Goal: Obtain resource: Obtain resource

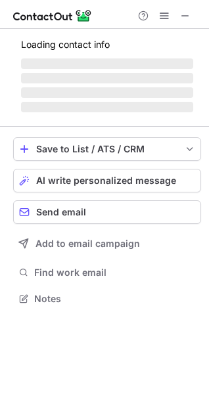
scroll to position [297, 209]
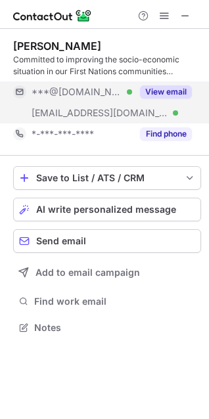
click at [169, 85] on button "View email" at bounding box center [166, 91] width 52 height 13
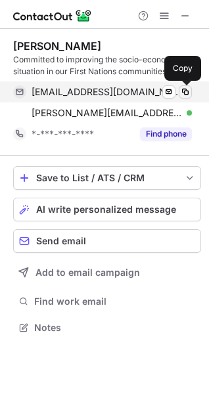
click at [188, 91] on span at bounding box center [185, 92] width 11 height 11
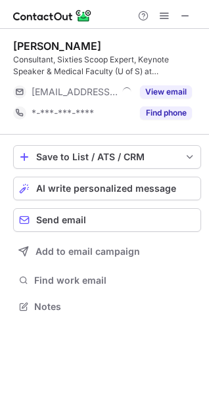
scroll to position [297, 209]
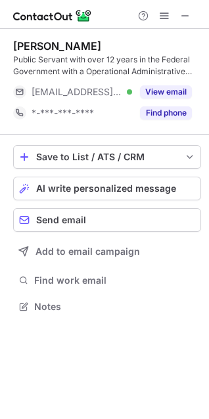
scroll to position [297, 209]
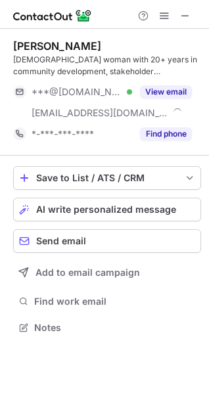
scroll to position [318, 209]
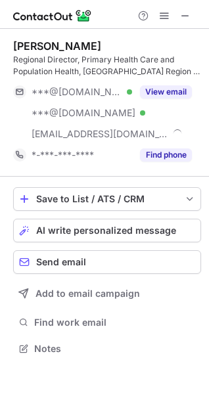
scroll to position [339, 209]
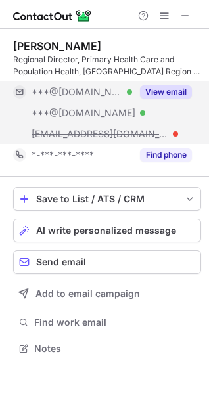
click at [180, 93] on button "View email" at bounding box center [166, 91] width 52 height 13
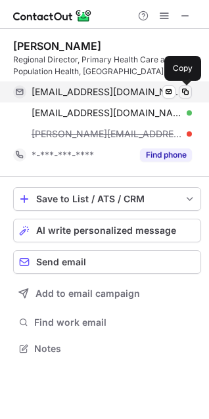
click at [184, 91] on span at bounding box center [185, 92] width 11 height 11
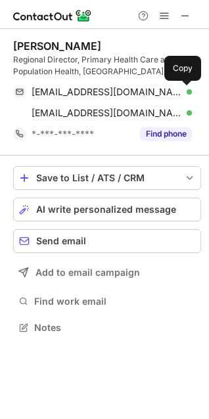
scroll to position [318, 209]
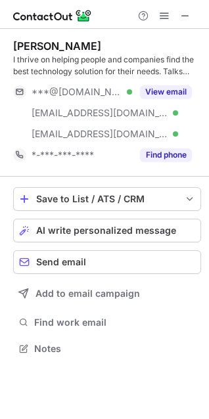
scroll to position [339, 209]
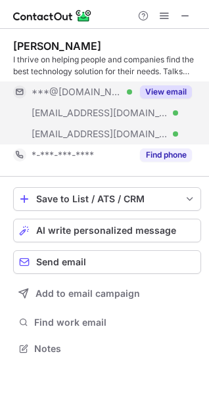
click at [171, 93] on button "View email" at bounding box center [166, 91] width 52 height 13
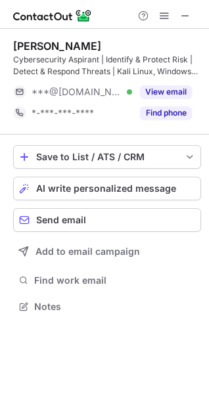
scroll to position [297, 209]
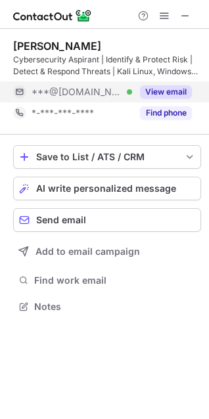
click at [152, 93] on button "View email" at bounding box center [166, 91] width 52 height 13
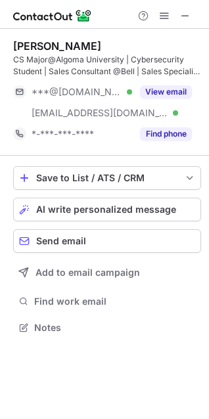
scroll to position [318, 209]
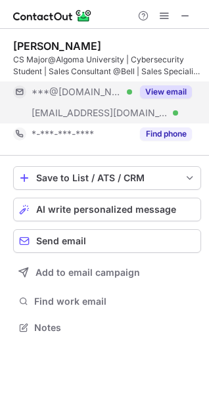
click at [154, 91] on button "View email" at bounding box center [166, 91] width 52 height 13
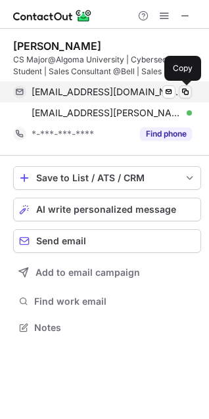
click at [184, 90] on span at bounding box center [185, 92] width 11 height 11
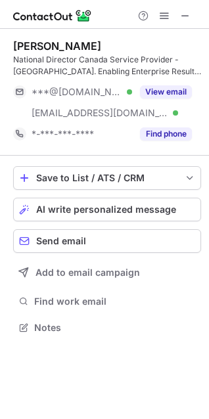
scroll to position [318, 209]
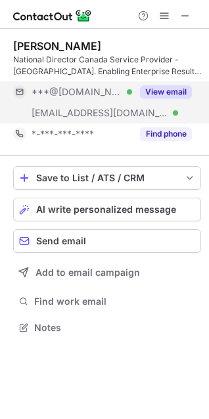
click at [171, 92] on button "View email" at bounding box center [166, 91] width 52 height 13
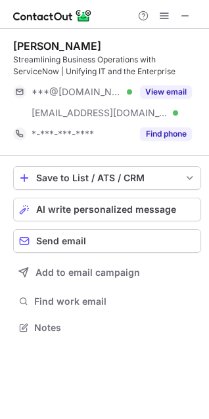
scroll to position [318, 209]
click at [152, 90] on button "View email" at bounding box center [166, 91] width 52 height 13
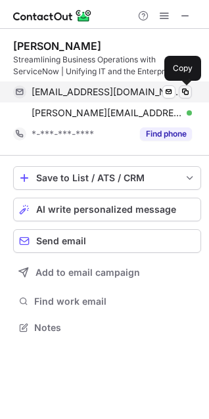
click at [185, 91] on span at bounding box center [185, 92] width 11 height 11
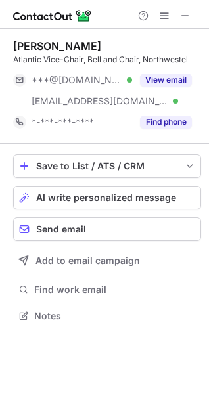
scroll to position [307, 209]
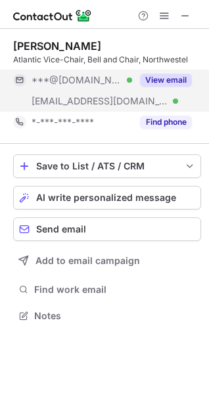
click at [164, 79] on button "View email" at bounding box center [166, 80] width 52 height 13
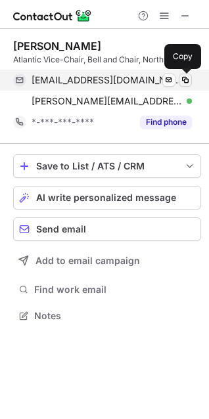
click at [185, 79] on span at bounding box center [185, 80] width 11 height 11
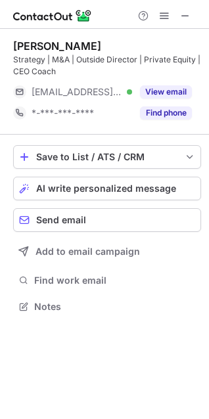
scroll to position [297, 209]
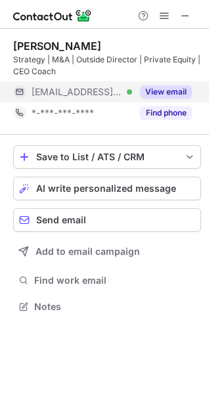
click at [171, 89] on button "View email" at bounding box center [166, 91] width 52 height 13
click at [173, 92] on button "View email" at bounding box center [166, 91] width 52 height 13
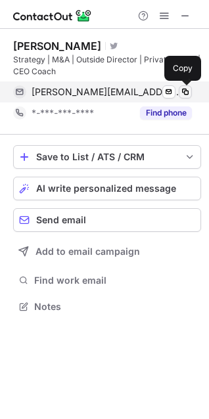
click at [184, 91] on span at bounding box center [185, 92] width 11 height 11
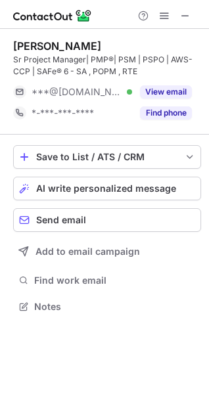
scroll to position [297, 209]
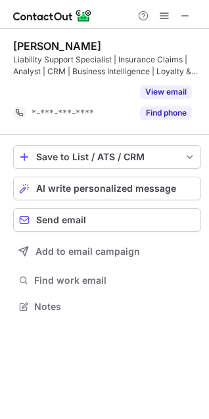
scroll to position [276, 209]
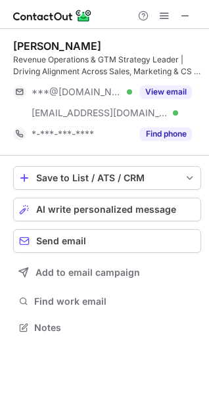
scroll to position [318, 209]
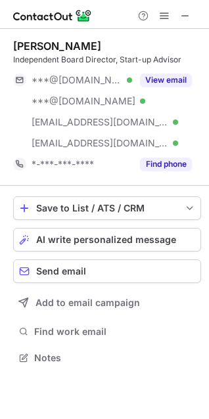
scroll to position [349, 209]
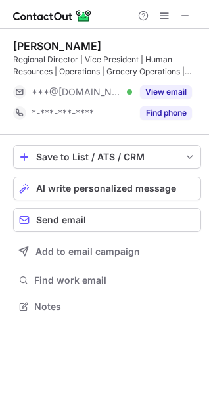
scroll to position [297, 209]
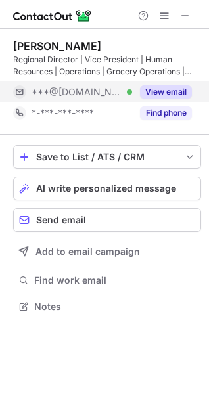
click at [187, 91] on button "View email" at bounding box center [166, 91] width 52 height 13
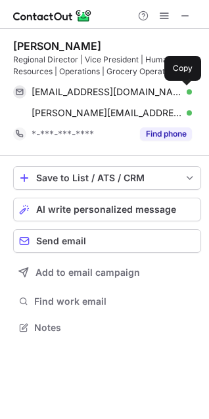
scroll to position [318, 209]
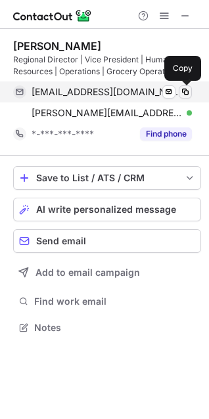
click at [184, 92] on span at bounding box center [185, 92] width 11 height 11
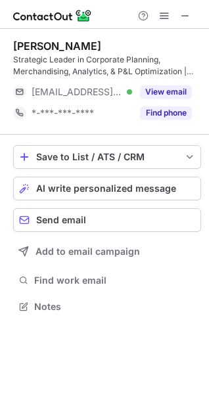
scroll to position [297, 209]
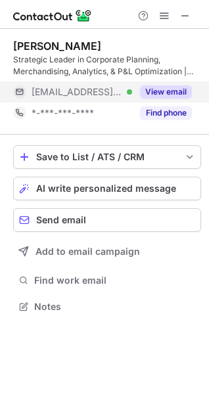
click at [171, 87] on button "View email" at bounding box center [166, 91] width 52 height 13
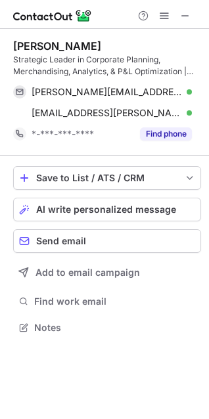
scroll to position [318, 209]
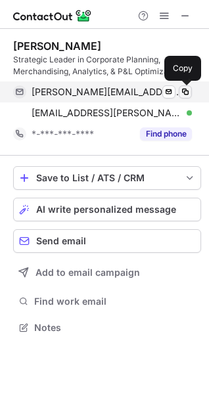
click at [188, 95] on span at bounding box center [185, 92] width 11 height 11
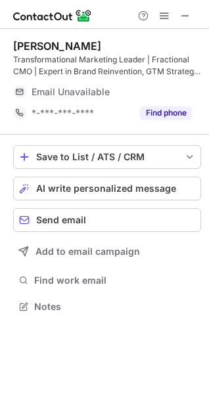
scroll to position [297, 209]
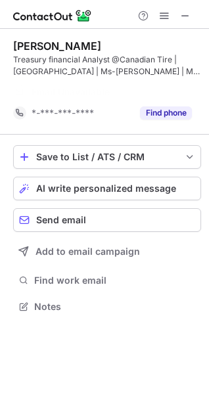
scroll to position [276, 209]
